Goal: Task Accomplishment & Management: Complete application form

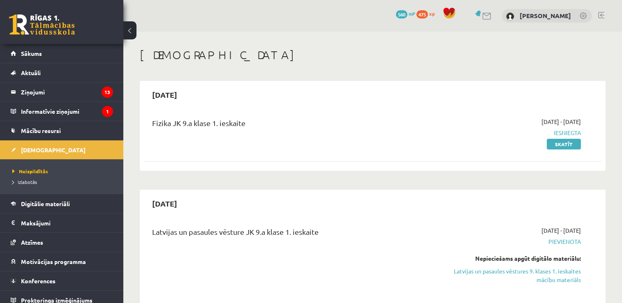
scroll to position [23, 0]
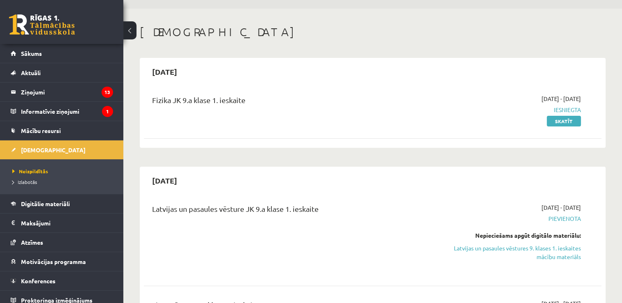
click at [401, 185] on div "[DATE]" at bounding box center [372, 180] width 457 height 19
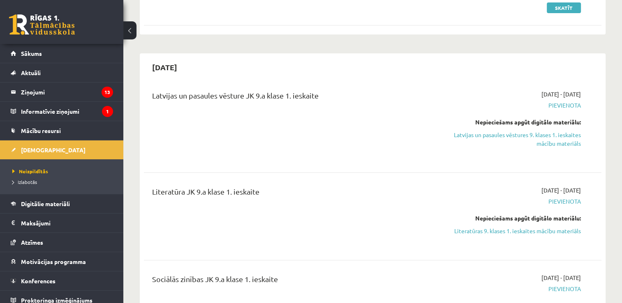
scroll to position [138, 0]
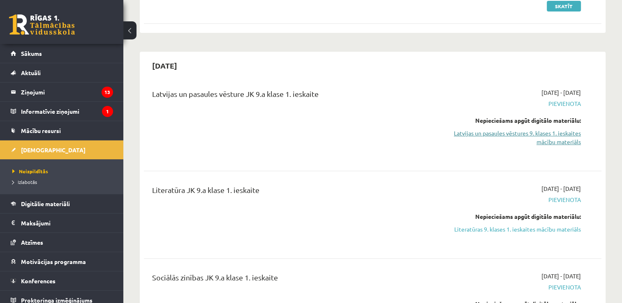
click at [504, 137] on link "Latvijas un pasaules vēstures 9. klases 1. ieskaites mācību materiāls" at bounding box center [513, 137] width 135 height 17
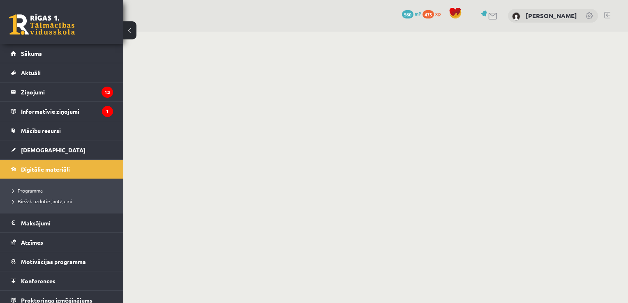
click at [418, 145] on body "0 Dāvanas 560 mP 475 xp [PERSON_NAME] Sākums Aktuāli Kā mācīties eSKOLĀ Kontakt…" at bounding box center [314, 151] width 628 height 303
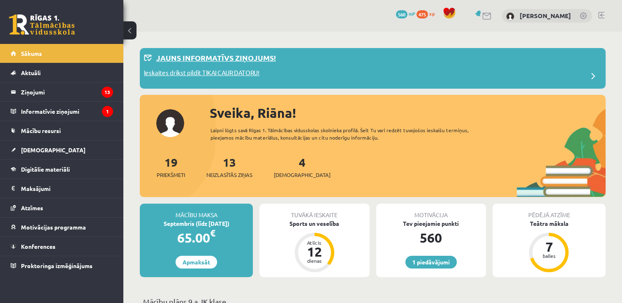
click at [223, 75] on p "Ieskaites drīkst pildīt TIKAI CAUR DATORU!" at bounding box center [202, 74] width 116 height 12
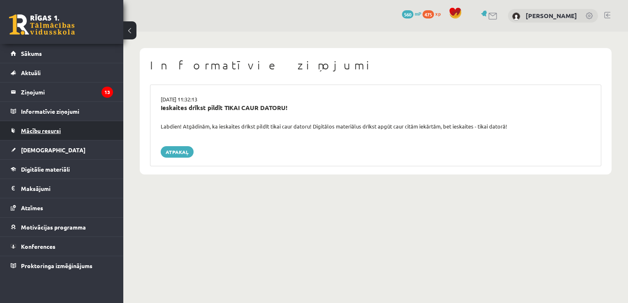
click at [56, 130] on span "Mācību resursi" at bounding box center [41, 130] width 40 height 7
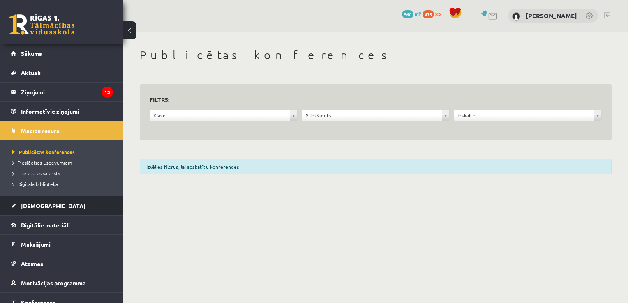
click at [54, 206] on link "[DEMOGRAPHIC_DATA]" at bounding box center [62, 205] width 102 height 19
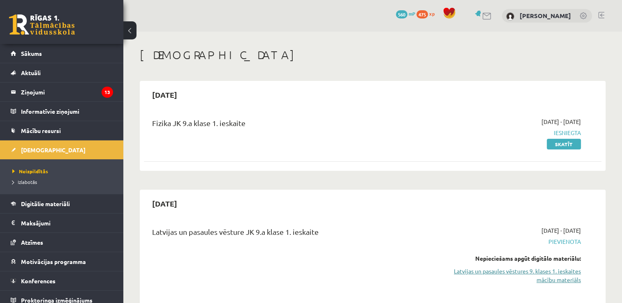
click at [546, 273] on link "Latvijas un pasaules vēstures 9. klases 1. ieskaites mācību materiāls" at bounding box center [513, 275] width 135 height 17
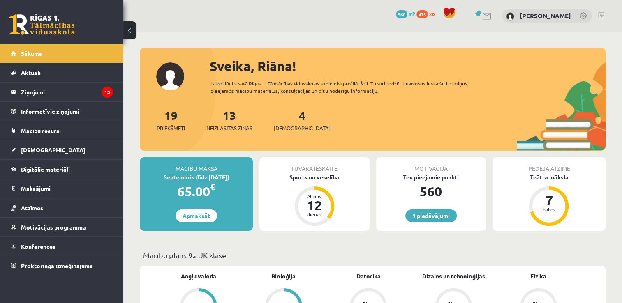
scroll to position [265, 0]
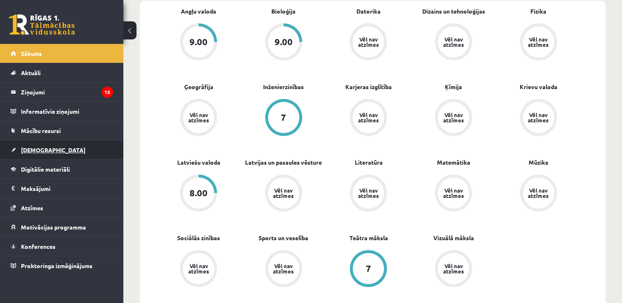
click at [39, 149] on span "[DEMOGRAPHIC_DATA]" at bounding box center [53, 149] width 65 height 7
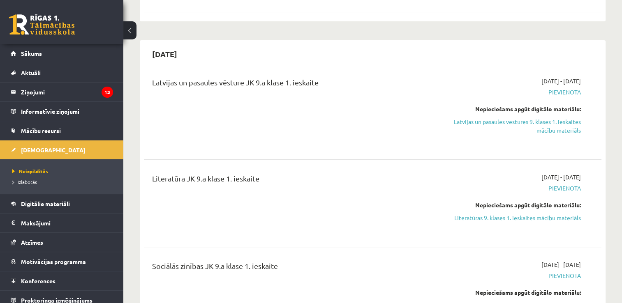
scroll to position [140, 0]
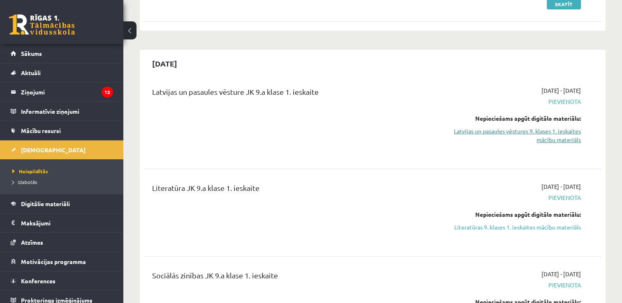
click at [551, 134] on link "Latvijas un pasaules vēstures 9. klases 1. ieskaites mācību materiāls" at bounding box center [513, 135] width 135 height 17
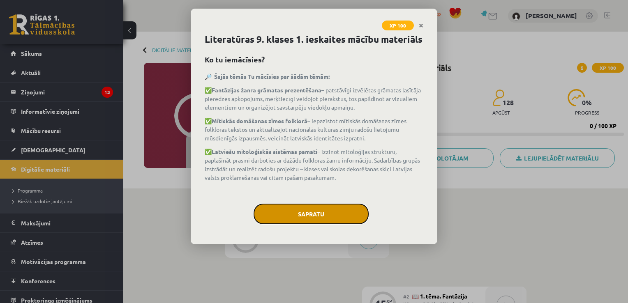
click at [339, 211] on button "Sapratu" at bounding box center [311, 214] width 115 height 21
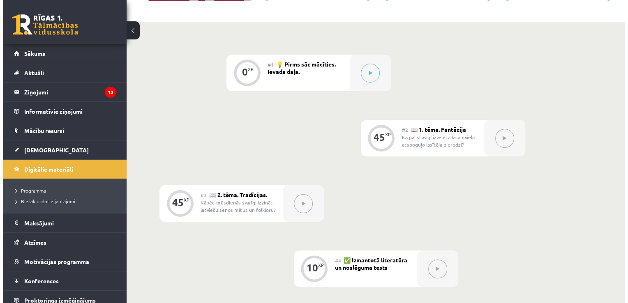
scroll to position [165, 0]
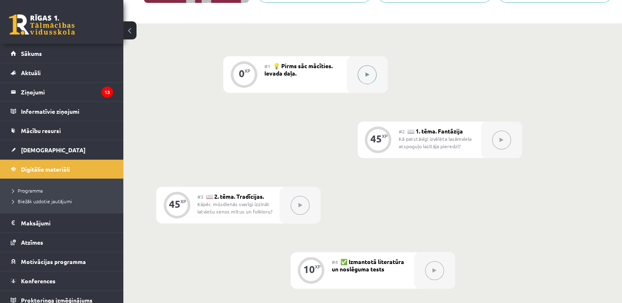
click at [368, 66] on button at bounding box center [367, 74] width 19 height 19
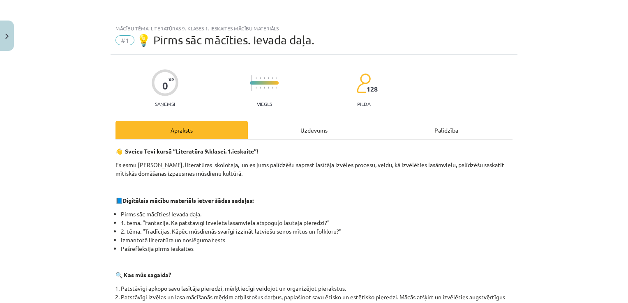
click at [319, 129] on div "Uzdevums" at bounding box center [314, 130] width 132 height 18
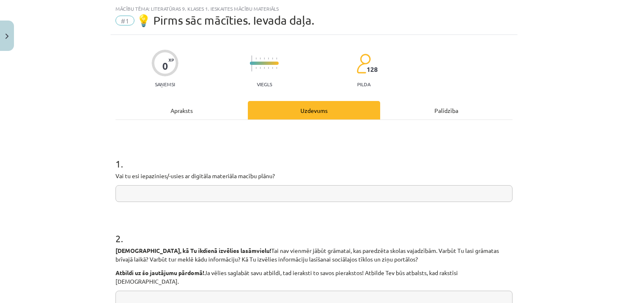
scroll to position [21, 0]
click at [429, 192] on input "text" at bounding box center [314, 193] width 397 height 17
type input "**"
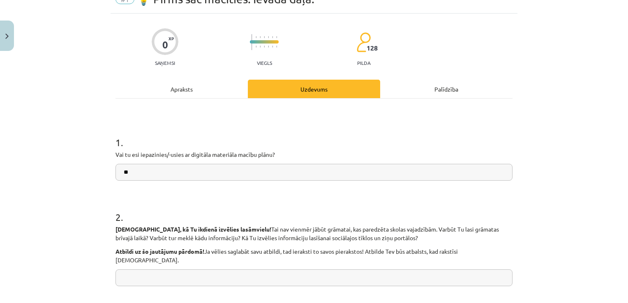
scroll to position [180, 0]
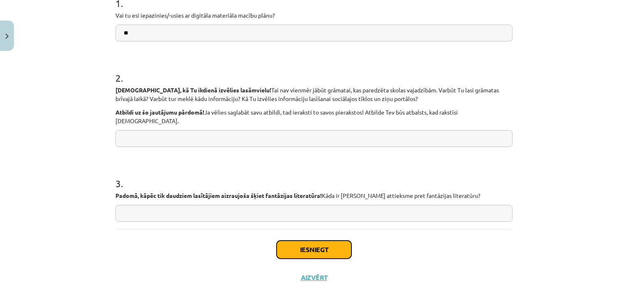
click at [319, 246] on button "Iesniegt" at bounding box center [314, 250] width 75 height 18
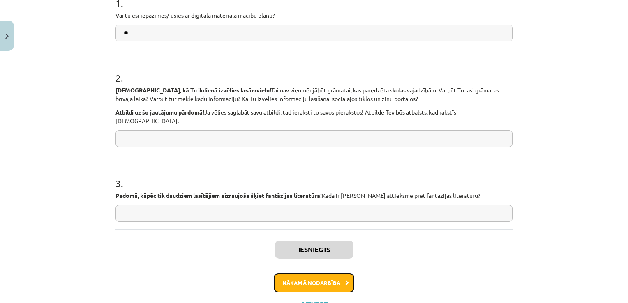
click at [312, 274] on button "Nākamā nodarbība" at bounding box center [314, 283] width 81 height 19
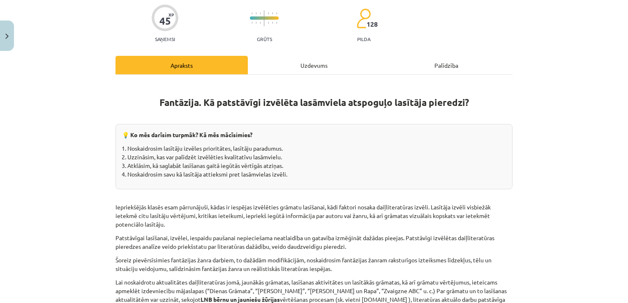
scroll to position [21, 0]
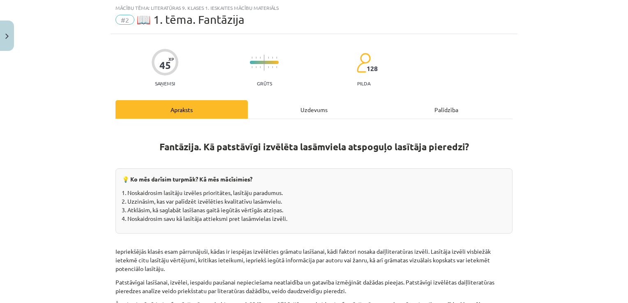
click at [305, 107] on div "Uzdevums" at bounding box center [314, 109] width 132 height 18
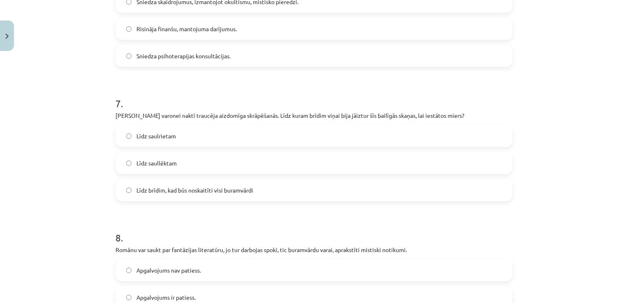
scroll to position [1130, 0]
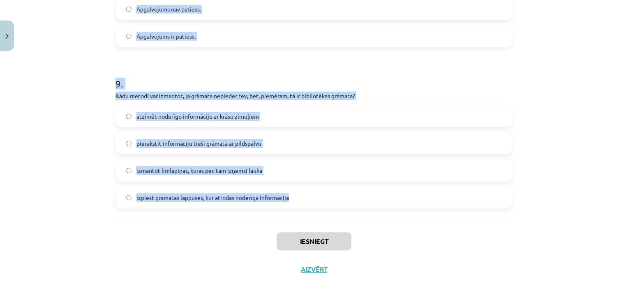
drag, startPoint x: 106, startPoint y: 177, endPoint x: 310, endPoint y: 195, distance: 205.1
click at [310, 195] on div "Mācību tēma: Literatūras 9. klases 1. ieskaites mācību materiāls #2 📖 1. tēma. …" at bounding box center [314, 151] width 628 height 303
copy form "Loremi “Dolor sitamet” consect adipis, elitseddo eius Temp. Incididuntu la etdo…"
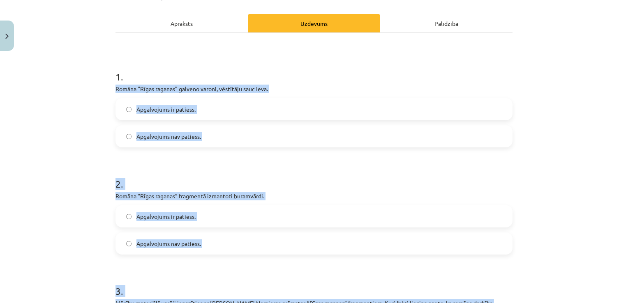
scroll to position [97, 0]
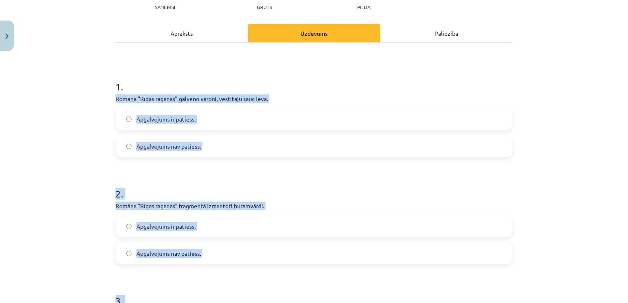
click at [347, 148] on label "Apgalvojums nav patiess." at bounding box center [313, 146] width 395 height 21
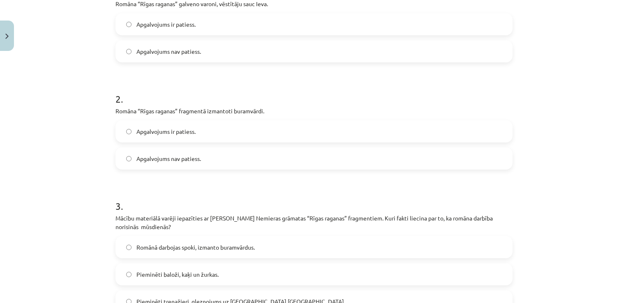
scroll to position [204, 0]
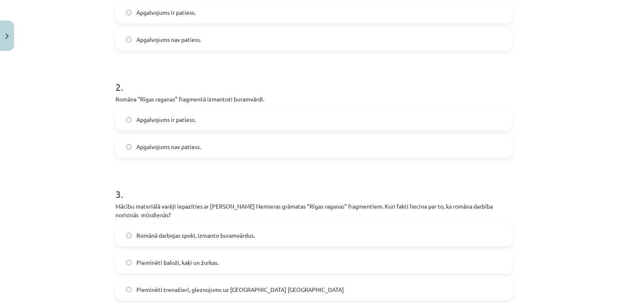
click at [195, 127] on label "Apgalvojums ir patiess." at bounding box center [313, 119] width 395 height 21
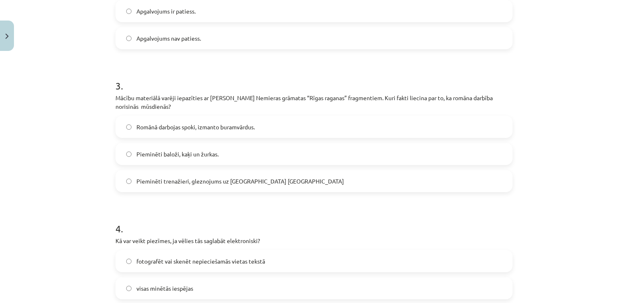
scroll to position [316, 0]
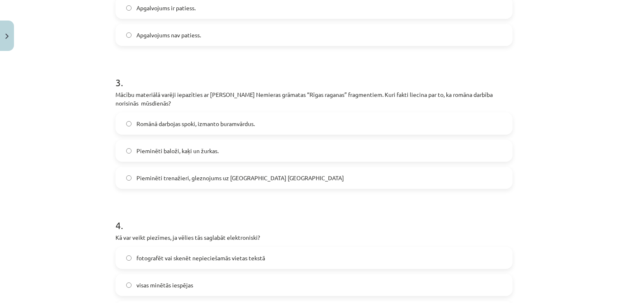
click at [286, 178] on label "Pieminēti trenažieri, gleznojums uz [GEOGRAPHIC_DATA] [GEOGRAPHIC_DATA]" at bounding box center [313, 178] width 395 height 21
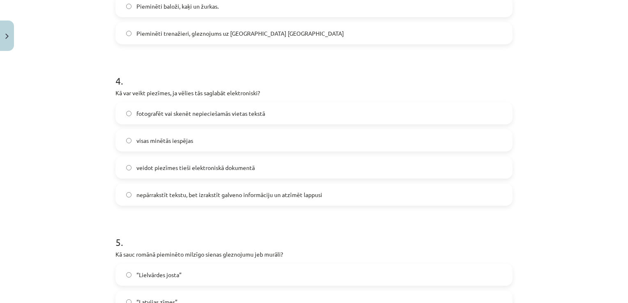
scroll to position [464, 0]
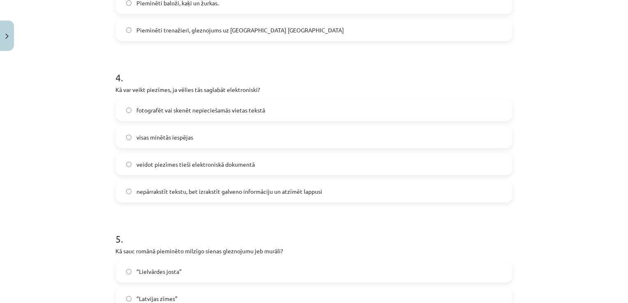
click at [220, 141] on label "visas minētās iespējas" at bounding box center [313, 137] width 395 height 21
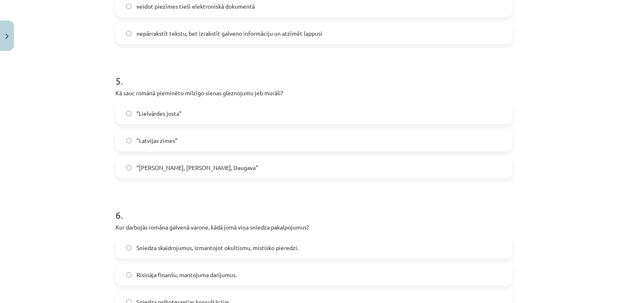
scroll to position [620, 0]
click at [186, 173] on span "“[PERSON_NAME], [PERSON_NAME], Daugava”" at bounding box center [197, 169] width 122 height 9
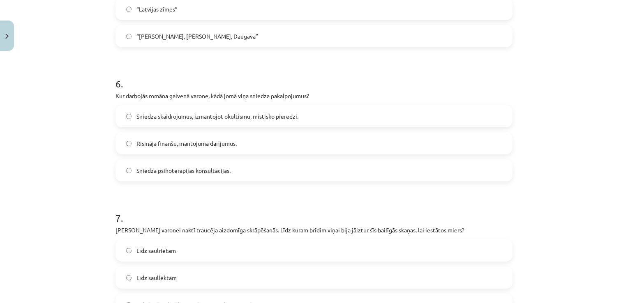
scroll to position [755, 0]
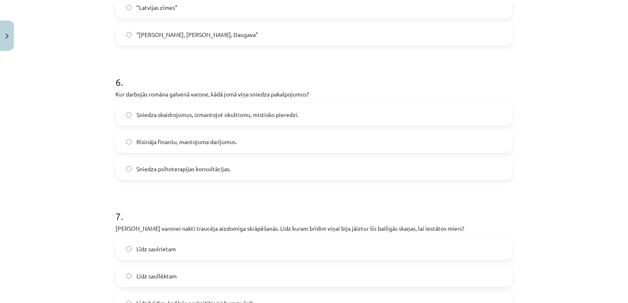
click at [228, 165] on label "Sniedza psihoterapijas konsultācijas." at bounding box center [313, 169] width 395 height 21
drag, startPoint x: 622, startPoint y: 170, endPoint x: 624, endPoint y: 189, distance: 18.6
click at [624, 189] on div "Mācību tēma: Literatūras 9. klases 1. ieskaites mācību materiāls #2 📖 1. tēma. …" at bounding box center [314, 151] width 628 height 303
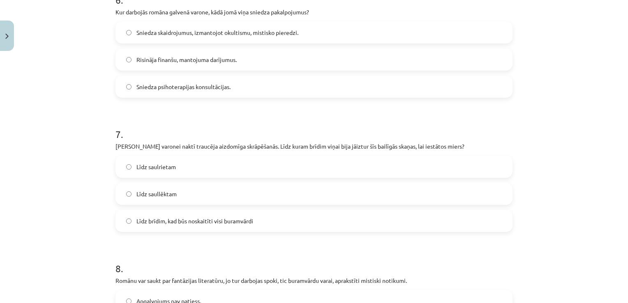
scroll to position [880, 0]
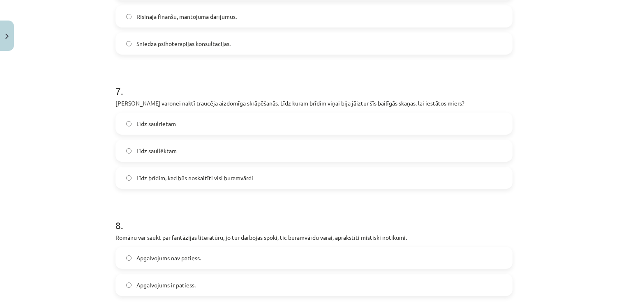
click at [564, 121] on div "Mācību tēma: Literatūras 9. klases 1. ieskaites mācību materiāls #2 📖 1. tēma. …" at bounding box center [314, 151] width 628 height 303
click at [181, 152] on label "Līdz saullēktam" at bounding box center [313, 151] width 395 height 21
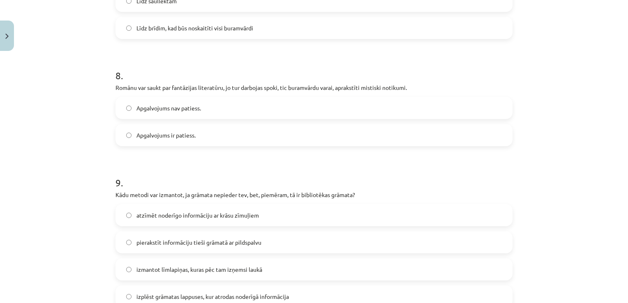
scroll to position [1044, 0]
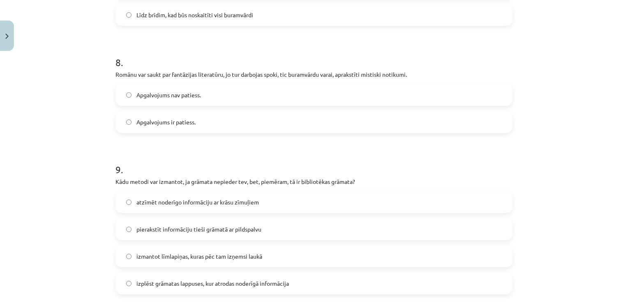
click at [208, 117] on label "Apgalvojums ir patiess." at bounding box center [313, 122] width 395 height 21
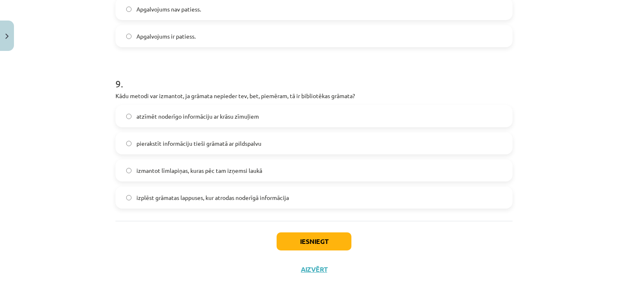
click at [216, 176] on label "izmantot līmlapiņas, kuras pēc tam izņemsi laukā" at bounding box center [313, 170] width 395 height 21
click at [314, 238] on button "Iesniegt" at bounding box center [314, 242] width 75 height 18
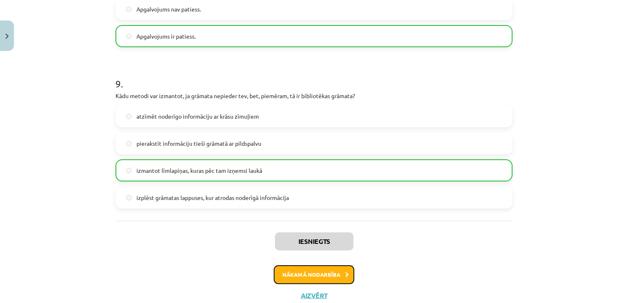
click at [319, 277] on button "Nākamā nodarbība" at bounding box center [314, 275] width 81 height 19
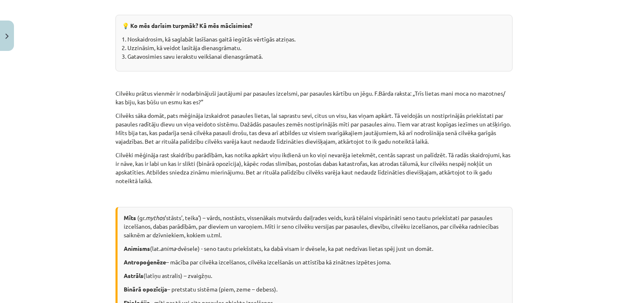
scroll to position [21, 0]
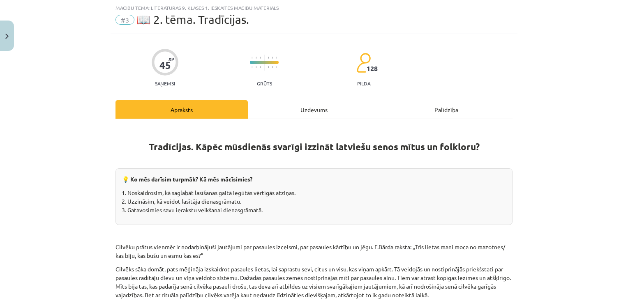
click at [308, 113] on div "Uzdevums" at bounding box center [314, 109] width 132 height 18
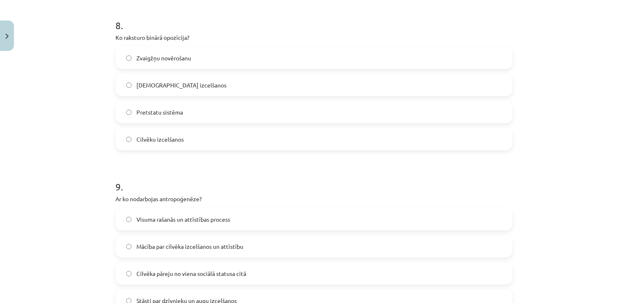
scroll to position [1284, 0]
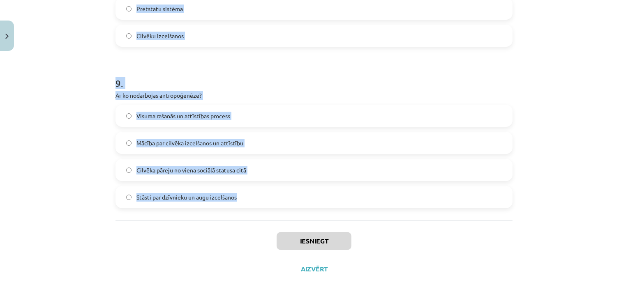
drag, startPoint x: 102, startPoint y: 173, endPoint x: 255, endPoint y: 194, distance: 154.3
click at [255, 194] on div "Mācību tēma: Literatūras 9. klases 1. ieskaites mācību materiāls #3 📖 2. tēma. …" at bounding box center [314, 151] width 628 height 303
copy form "Lore ipsum dolorsitam consec adipiscin, el seddoei tempor Incididun. Utlab etdo…"
click at [602, 190] on div "Mācību tēma: Literatūras 9. klases 1. ieskaites mācību materiāls #3 📖 2. tēma. …" at bounding box center [314, 151] width 628 height 303
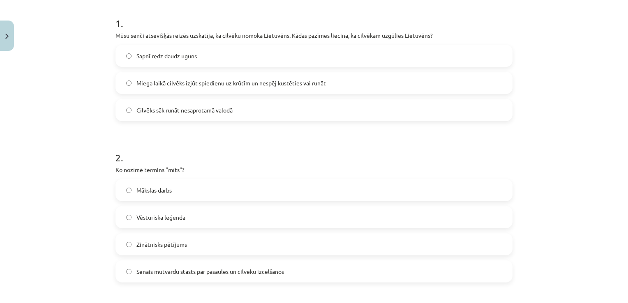
scroll to position [168, 0]
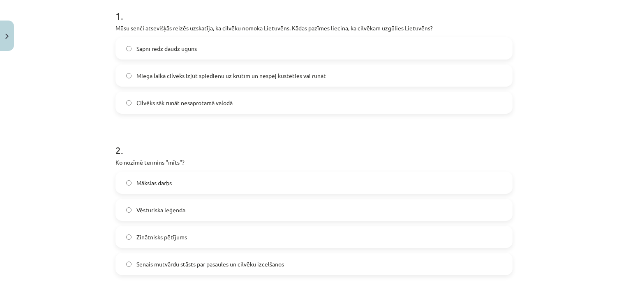
click at [200, 82] on label "Miega laikā cilvēks izjūt spiedienu uz krūtīm un nespēj kustēties vai runāt" at bounding box center [313, 75] width 395 height 21
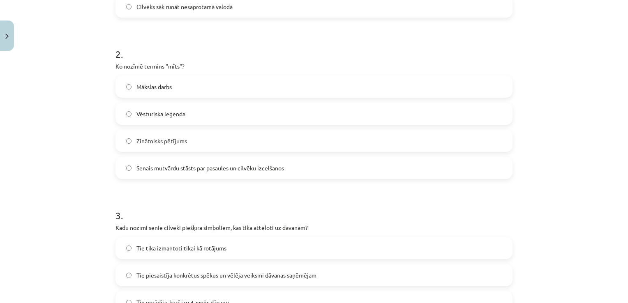
scroll to position [268, 0]
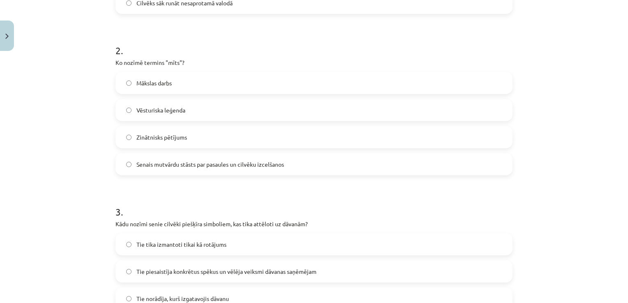
click at [275, 164] on span "Senais mutvārdu stāsts par pasaules un cilvēku izcelšanos" at bounding box center [210, 164] width 148 height 9
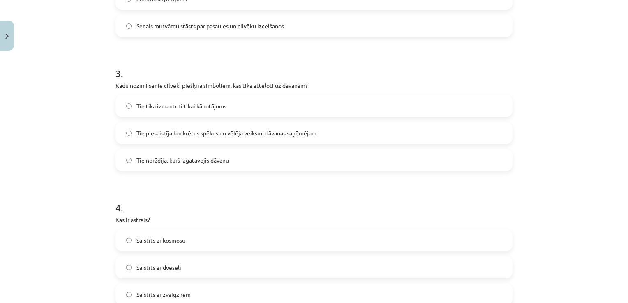
scroll to position [411, 0]
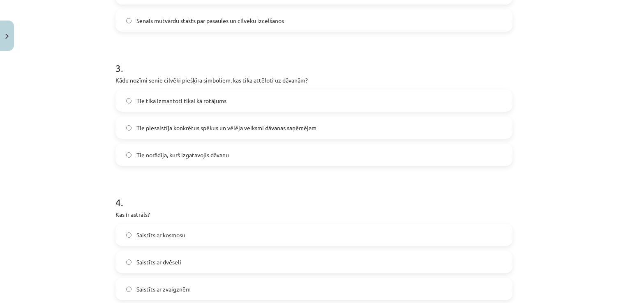
click at [253, 122] on label "Tie piesaistīja konkrētus spēkus un vēlēja veiksmi dāvanas saņēmējam" at bounding box center [313, 128] width 395 height 21
drag, startPoint x: 628, startPoint y: 105, endPoint x: 625, endPoint y: 110, distance: 5.7
click at [625, 110] on div "Mācību tēma: Literatūras 9. klases 1. ieskaites mācību materiāls #3 📖 2. tēma. …" at bounding box center [314, 151] width 628 height 303
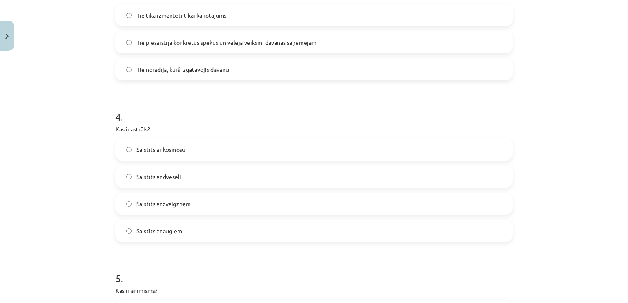
scroll to position [517, 0]
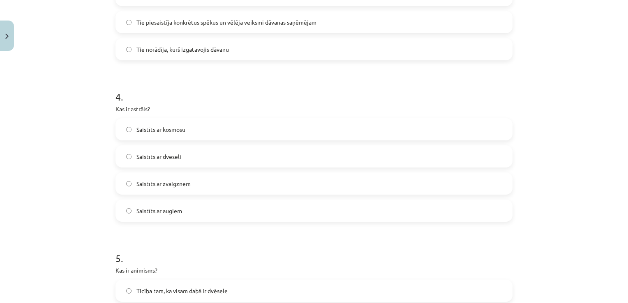
click at [185, 161] on label "Saistīts ar dvēseli" at bounding box center [313, 156] width 395 height 21
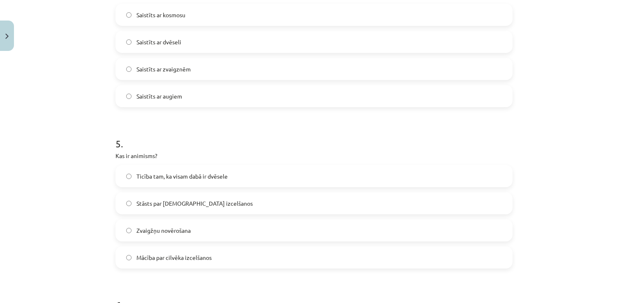
scroll to position [663, 0]
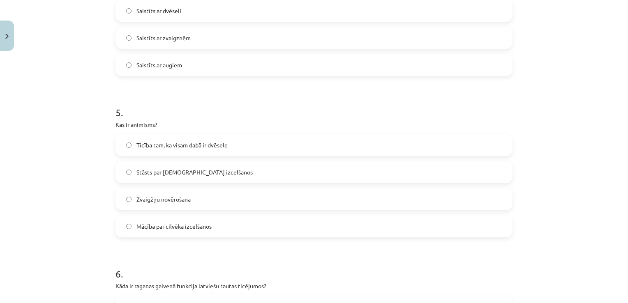
click at [228, 152] on label "Ticība tam, ka visam dabā ir dvēsele" at bounding box center [313, 145] width 395 height 21
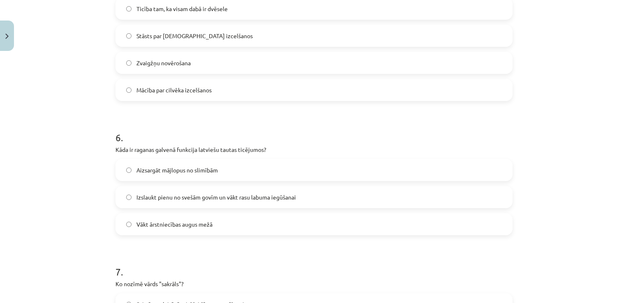
scroll to position [811, 0]
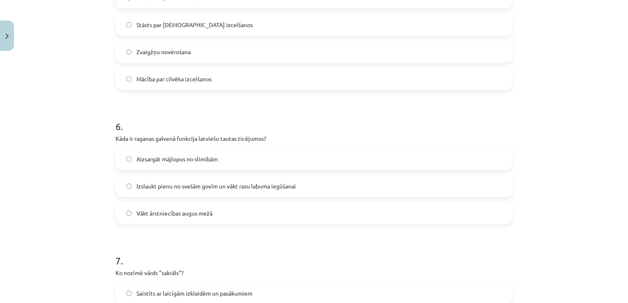
click at [245, 184] on span "Izslaukt pienu no svešām govīm un vākt rasu labuma iegūšanai" at bounding box center [215, 186] width 159 height 9
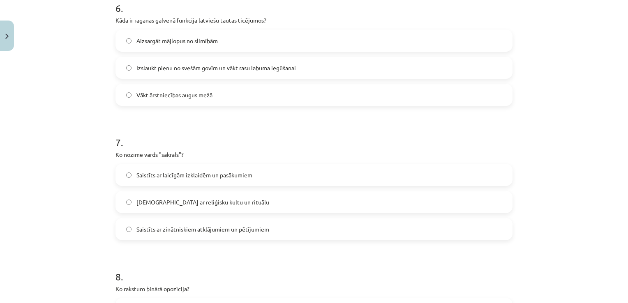
scroll to position [944, 0]
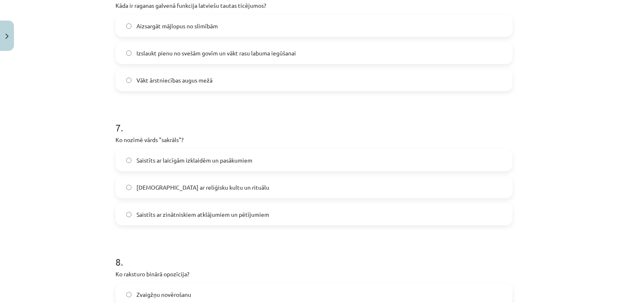
click at [226, 194] on label "[DEMOGRAPHIC_DATA] ar reliģisku kultu un rituālu" at bounding box center [313, 187] width 395 height 21
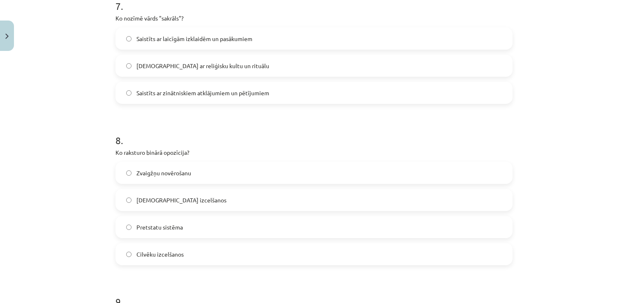
scroll to position [1073, 0]
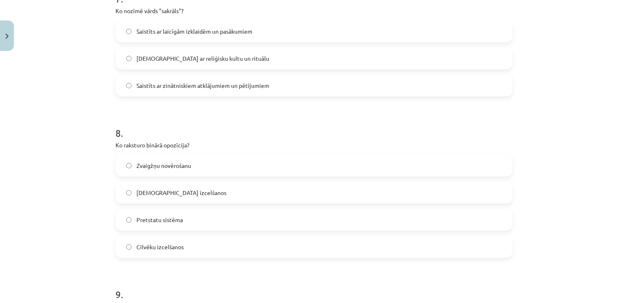
click at [186, 224] on label "Pretstatu sistēma" at bounding box center [313, 220] width 395 height 21
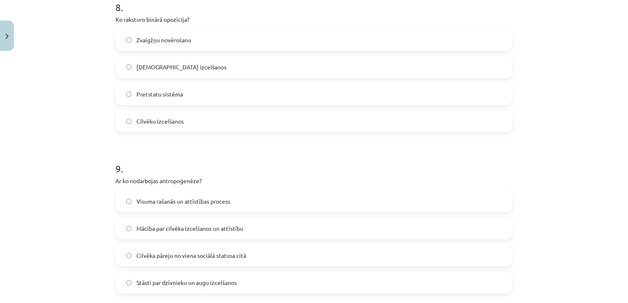
scroll to position [1217, 0]
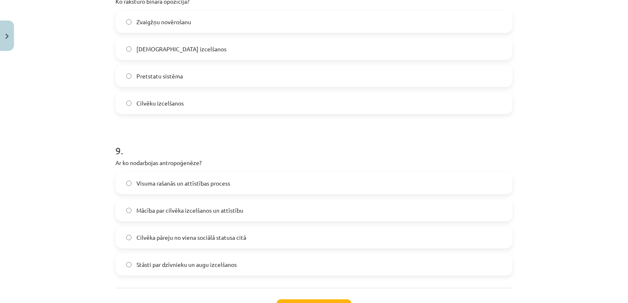
click at [249, 210] on label "Mācība par cilvēka izcelšanos un attīstību" at bounding box center [313, 210] width 395 height 21
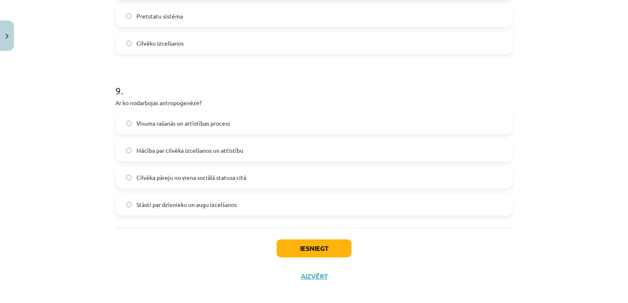
scroll to position [1284, 0]
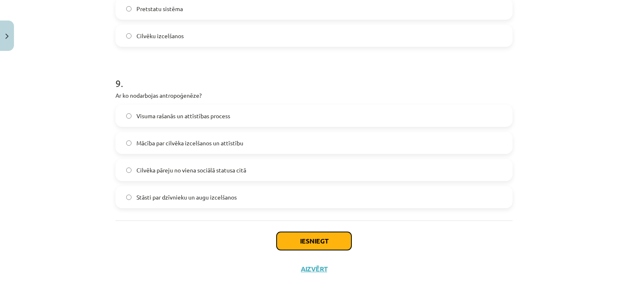
click at [321, 236] on button "Iesniegt" at bounding box center [314, 241] width 75 height 18
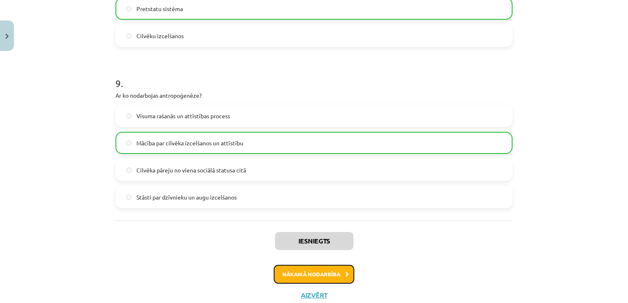
click at [322, 277] on button "Nākamā nodarbība" at bounding box center [314, 274] width 81 height 19
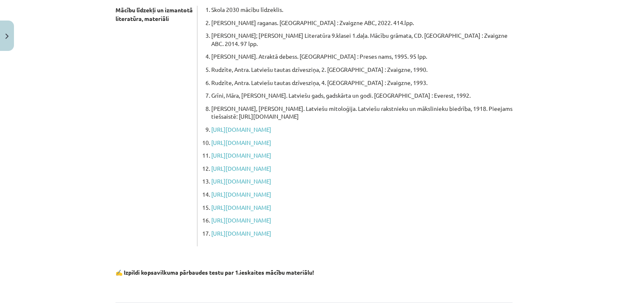
scroll to position [21, 0]
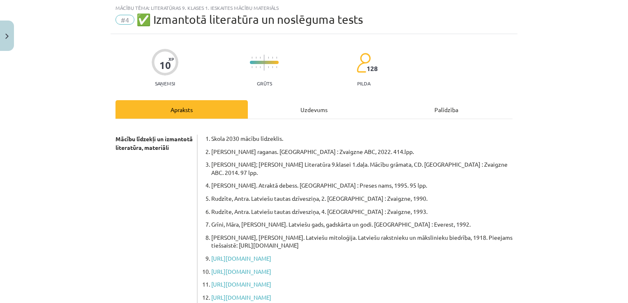
click at [305, 110] on div "Uzdevums" at bounding box center [314, 109] width 132 height 18
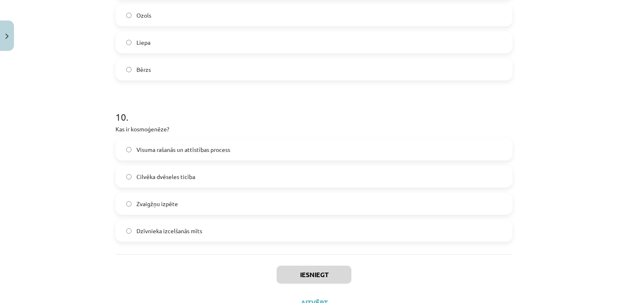
scroll to position [1554, 0]
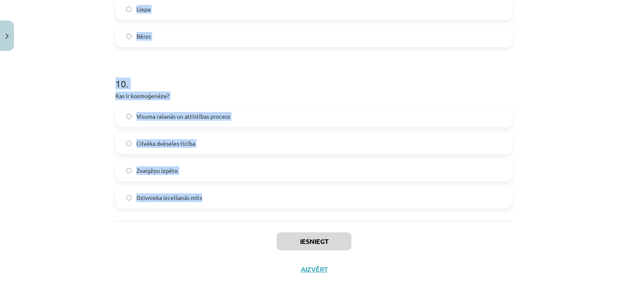
drag, startPoint x: 109, startPoint y: 178, endPoint x: 215, endPoint y: 196, distance: 108.1
copy form "Lor ip dolorsitam? Consect adipisc elitsed Doeius temporincid ut labor etdolore…"
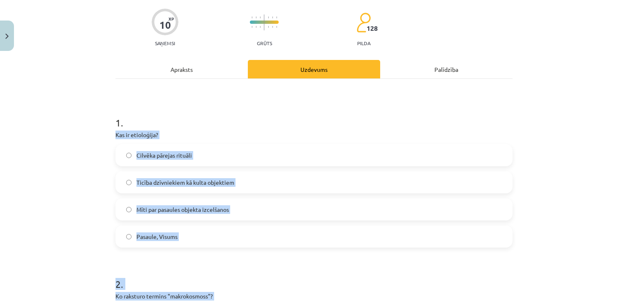
scroll to position [85, 0]
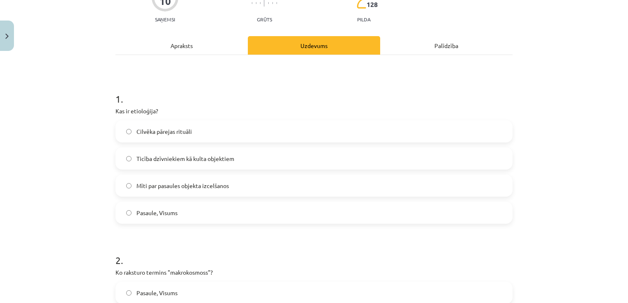
click at [585, 88] on div "Mācību tēma: Literatūras 9. klases 1. ieskaites mācību materiāls #4 ✅ Izmantotā…" at bounding box center [314, 151] width 628 height 303
click at [239, 184] on label "Mīti par pasaules objekta izcelšanos" at bounding box center [313, 186] width 395 height 21
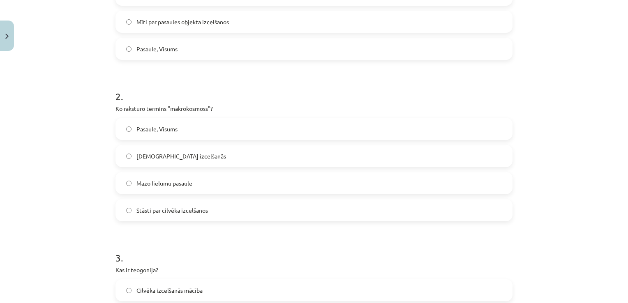
scroll to position [294, 0]
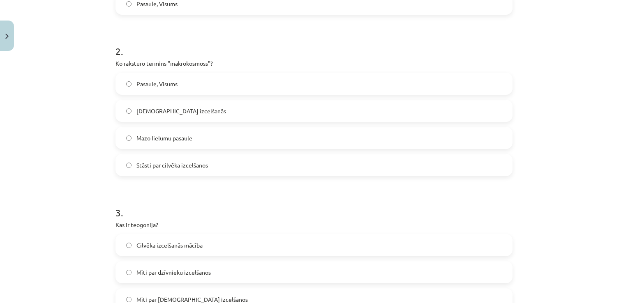
click at [194, 85] on label "Pasaule, Visums" at bounding box center [313, 84] width 395 height 21
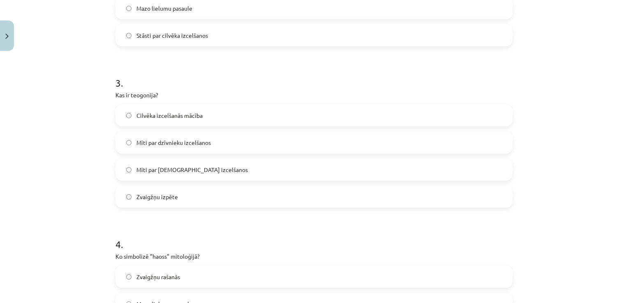
scroll to position [432, 0]
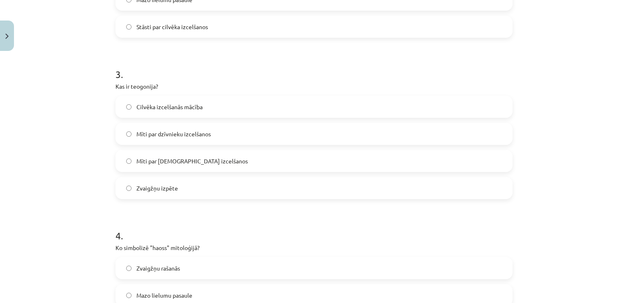
click at [215, 129] on label "Mīti par dzīvnieku izcelšanos" at bounding box center [313, 134] width 395 height 21
click at [209, 155] on label "Mīti par [DEMOGRAPHIC_DATA] izcelšanos" at bounding box center [313, 161] width 395 height 21
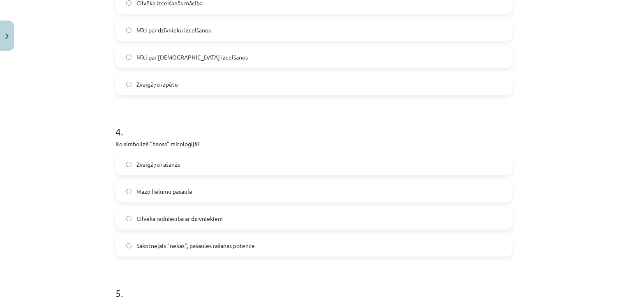
scroll to position [564, 0]
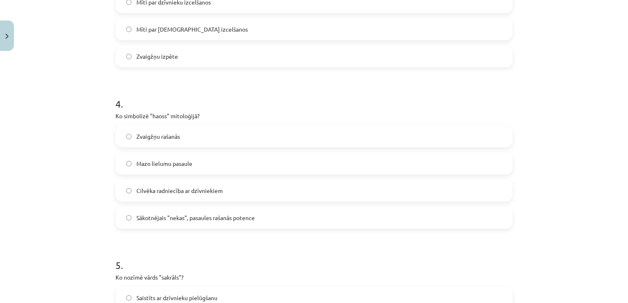
click at [250, 213] on label "Sākotnējais "nekas", pasaules rašanās potence" at bounding box center [313, 218] width 395 height 21
drag, startPoint x: 621, startPoint y: 113, endPoint x: 625, endPoint y: 112, distance: 4.3
click at [625, 112] on div "Mācību tēma: Literatūras 9. klases 1. ieskaites mācību materiāls #4 ✅ Izmantotā…" at bounding box center [314, 151] width 628 height 303
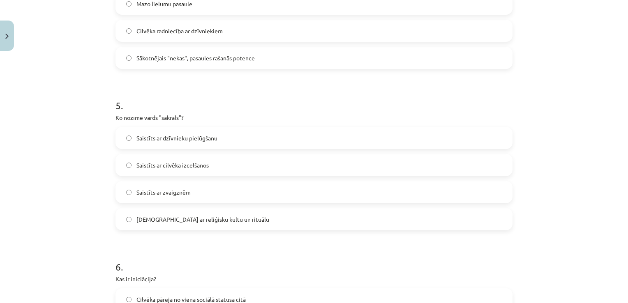
scroll to position [739, 0]
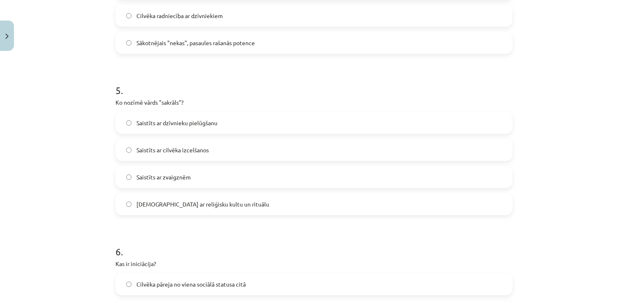
click at [250, 204] on label "[DEMOGRAPHIC_DATA] ar reliģisku kultu un rituālu" at bounding box center [313, 204] width 395 height 21
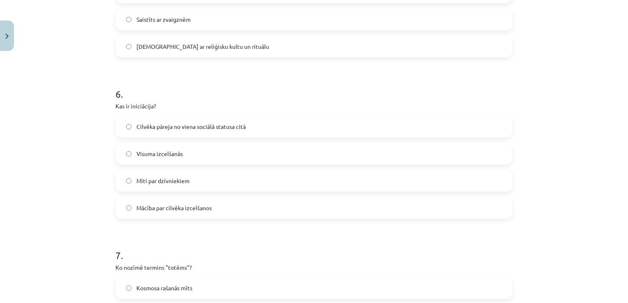
scroll to position [921, 0]
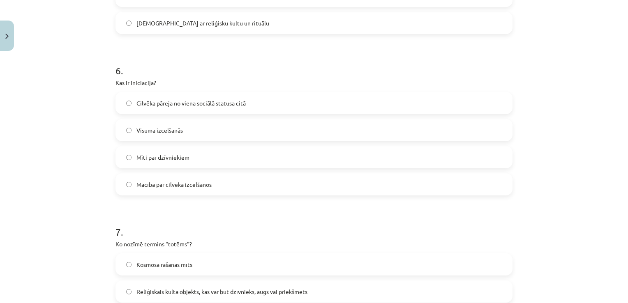
click at [252, 105] on label "Cilvēka pāreja no viena sociālā statusa citā" at bounding box center [313, 103] width 395 height 21
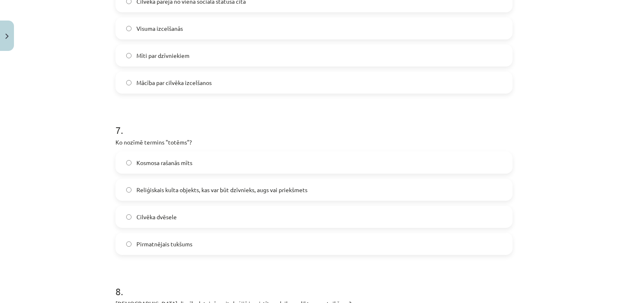
scroll to position [1044, 0]
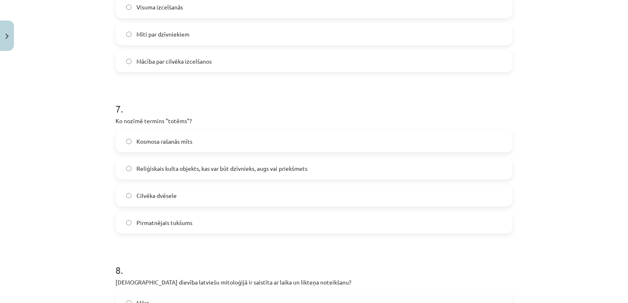
click at [251, 165] on span "Reliģiskais kulta objekts, kas var būt dzīvnieks, augs vai priekšmets" at bounding box center [221, 168] width 171 height 9
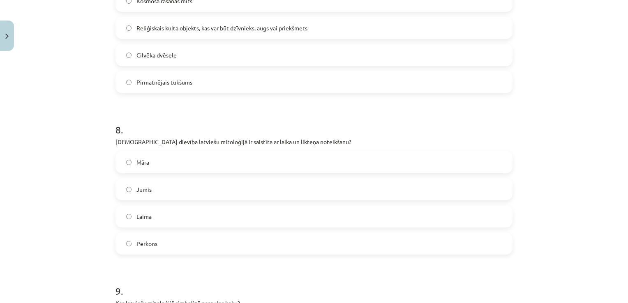
scroll to position [1208, 0]
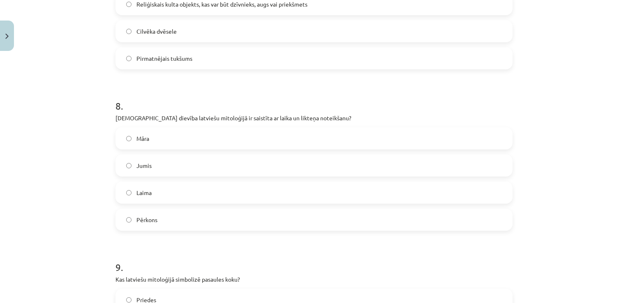
click at [277, 185] on label "Laima" at bounding box center [313, 193] width 395 height 21
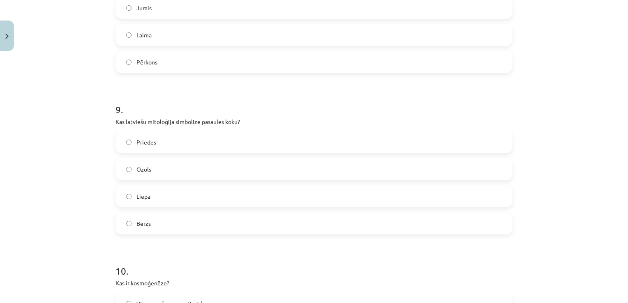
scroll to position [1368, 0]
click at [370, 171] on label "Ozols" at bounding box center [313, 167] width 395 height 21
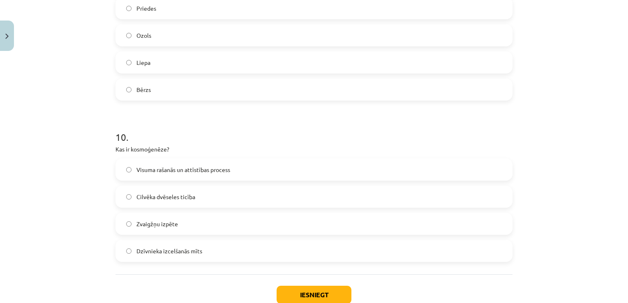
scroll to position [1509, 0]
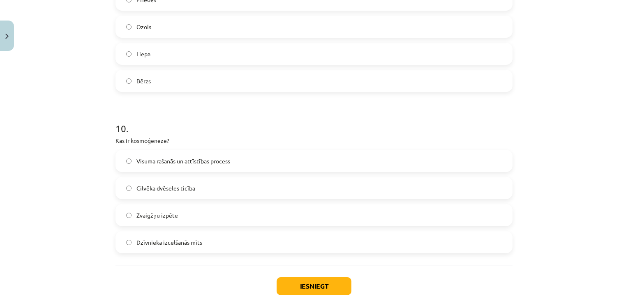
click at [228, 164] on span "Visuma rašanās un attīstības process" at bounding box center [183, 161] width 94 height 9
click at [306, 277] on button "Iesniegt" at bounding box center [314, 286] width 75 height 18
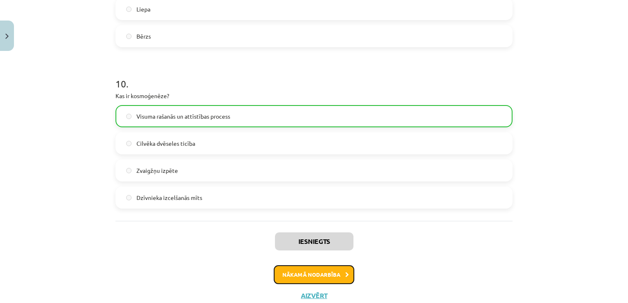
click at [329, 272] on button "Nākamā nodarbība" at bounding box center [314, 275] width 81 height 19
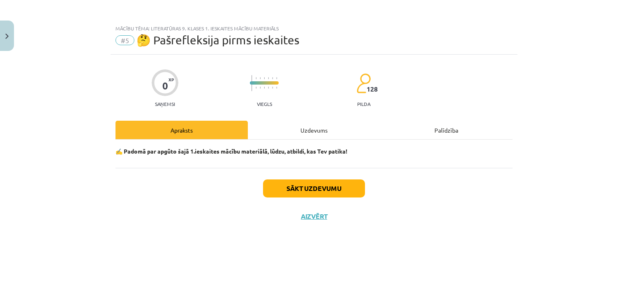
click at [307, 130] on div "Uzdevums" at bounding box center [314, 130] width 132 height 18
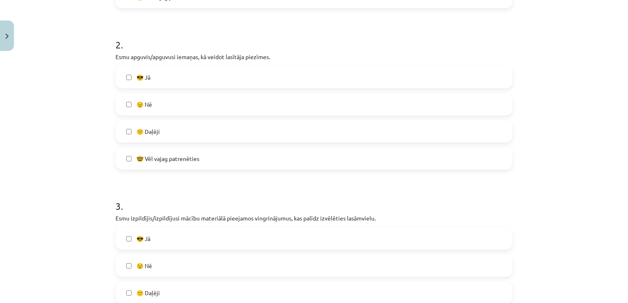
scroll to position [311, 0]
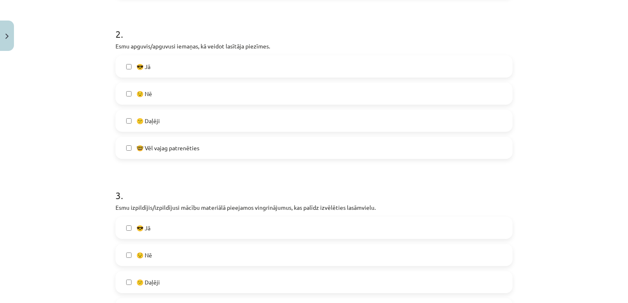
click at [371, 120] on label "😕 Daļēji" at bounding box center [313, 121] width 395 height 21
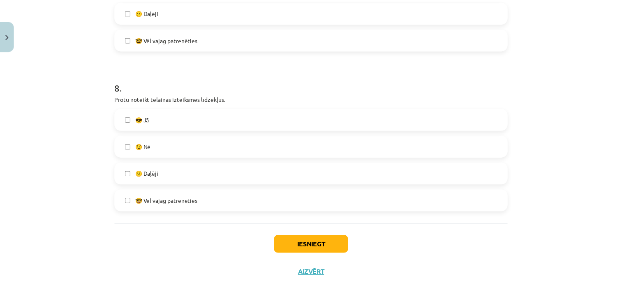
scroll to position [1231, 0]
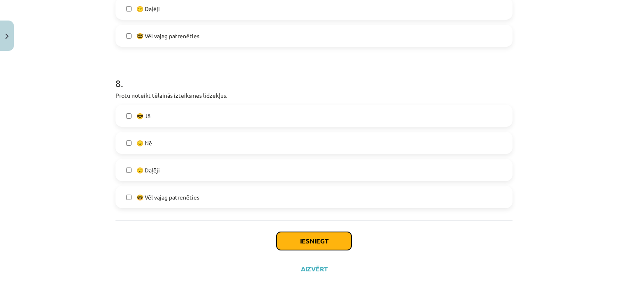
click at [330, 236] on button "Iesniegt" at bounding box center [314, 241] width 75 height 18
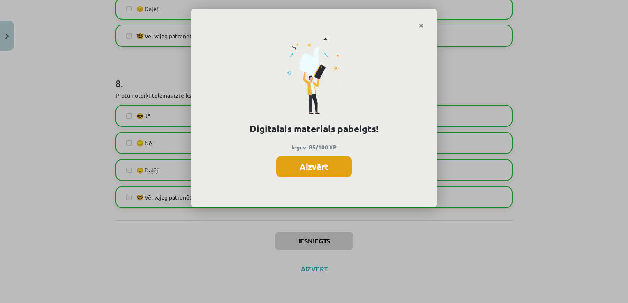
click at [307, 169] on button "Aizvērt" at bounding box center [314, 167] width 76 height 21
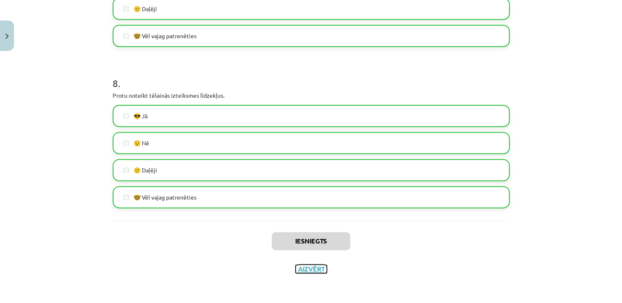
click at [312, 267] on button "Aizvērt" at bounding box center [311, 269] width 31 height 8
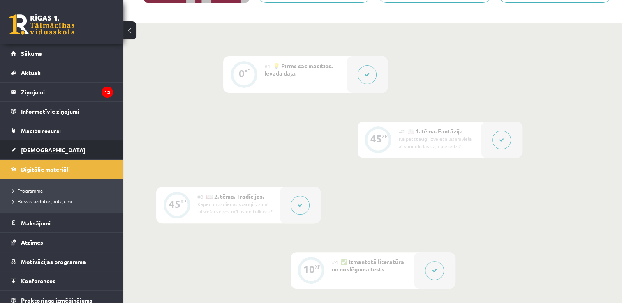
click at [56, 150] on link "[DEMOGRAPHIC_DATA]" at bounding box center [62, 150] width 102 height 19
